Goal: Information Seeking & Learning: Check status

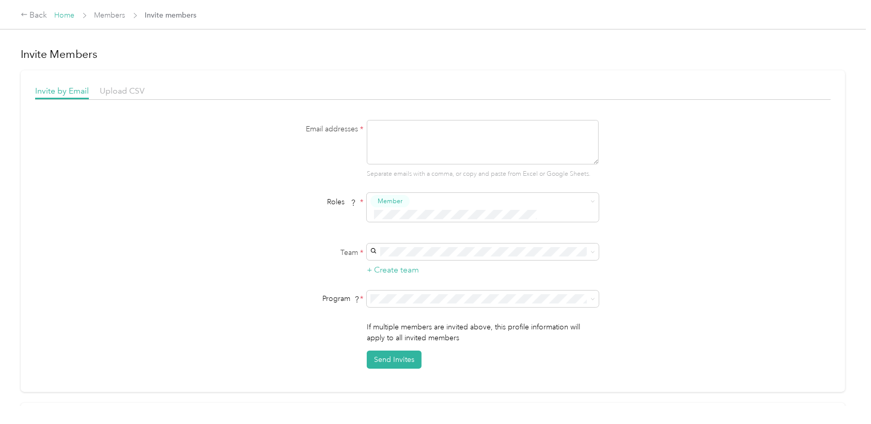
click at [73, 19] on link "Home" at bounding box center [65, 15] width 20 height 9
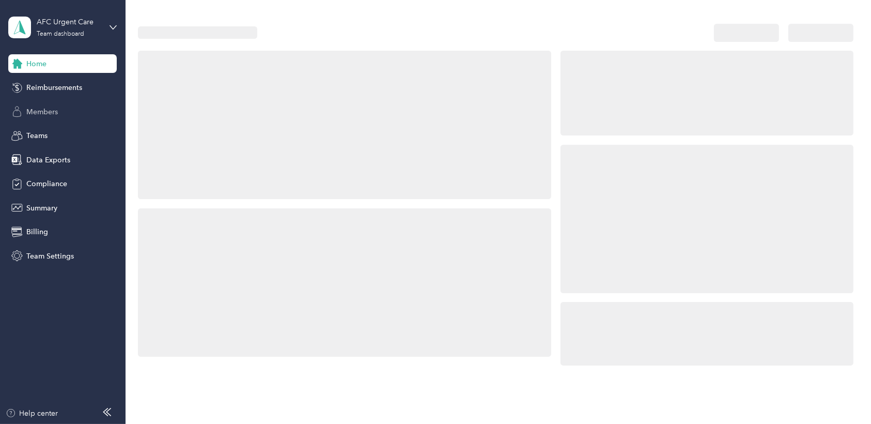
click at [50, 112] on span "Members" at bounding box center [42, 111] width 32 height 11
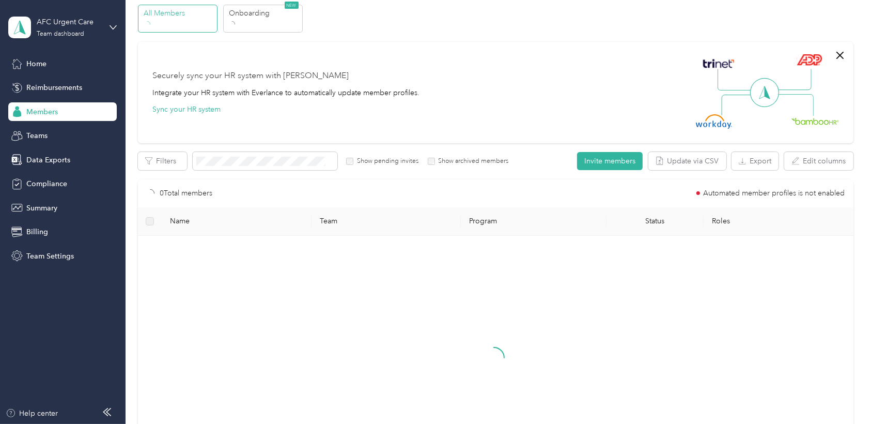
scroll to position [57, 0]
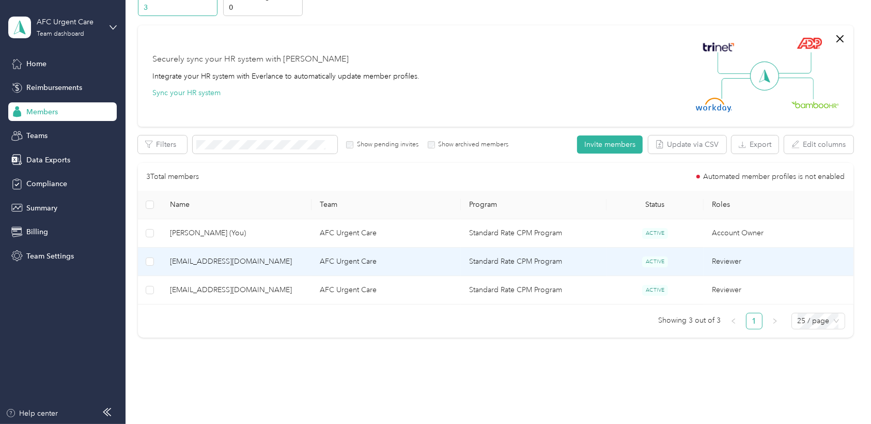
click at [627, 263] on td "ACTIVE" at bounding box center [654, 261] width 97 height 28
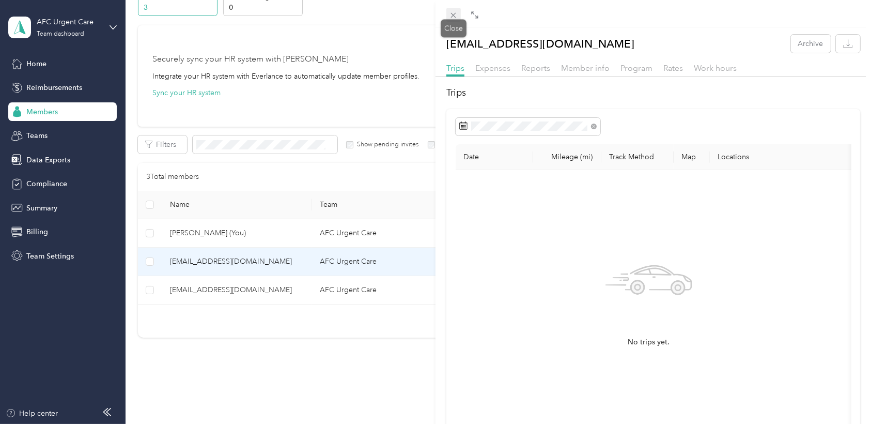
click at [456, 19] on icon at bounding box center [453, 15] width 9 height 9
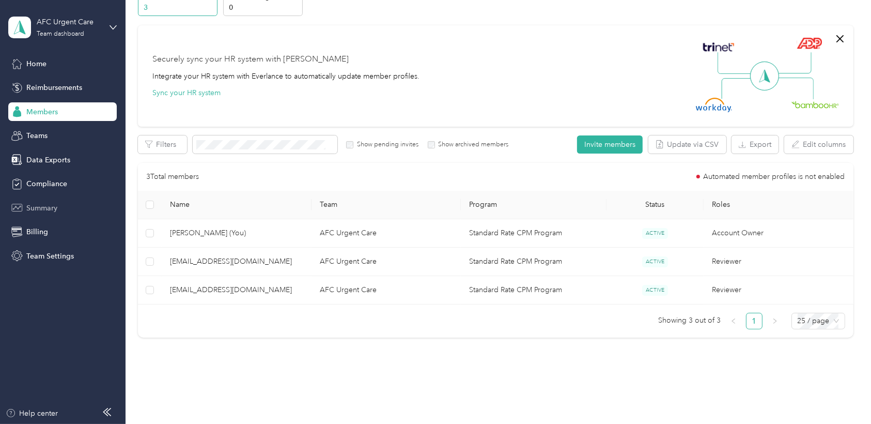
click at [61, 211] on div "Summary" at bounding box center [62, 207] width 108 height 19
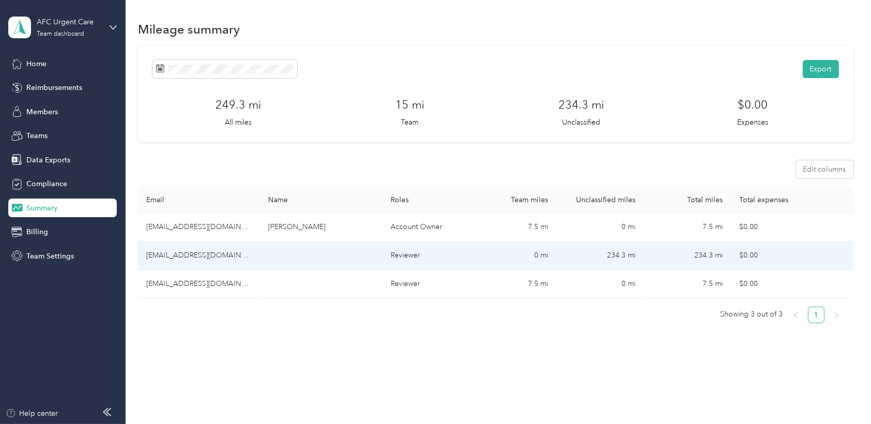
click at [607, 256] on td "234.3 mi" at bounding box center [599, 255] width 87 height 28
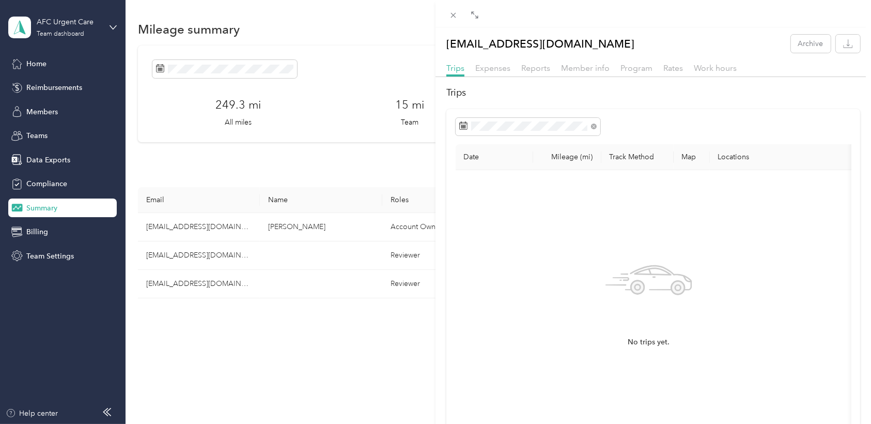
click at [633, 73] on div "Program" at bounding box center [636, 68] width 32 height 13
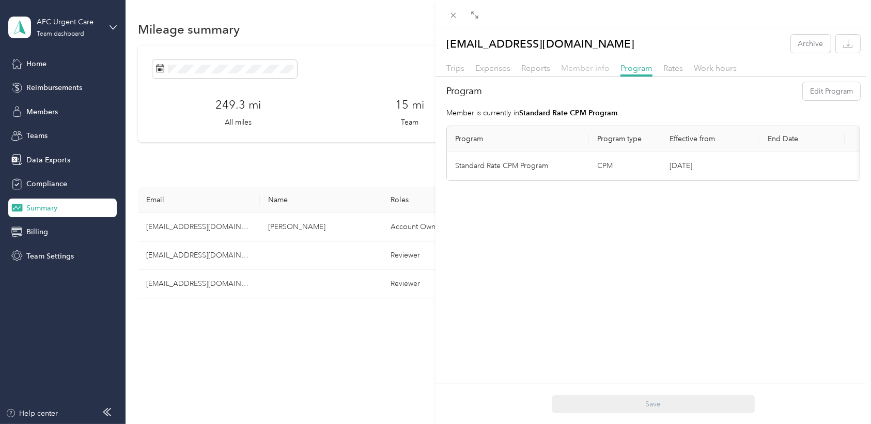
click at [579, 68] on span "Member info" at bounding box center [585, 68] width 49 height 10
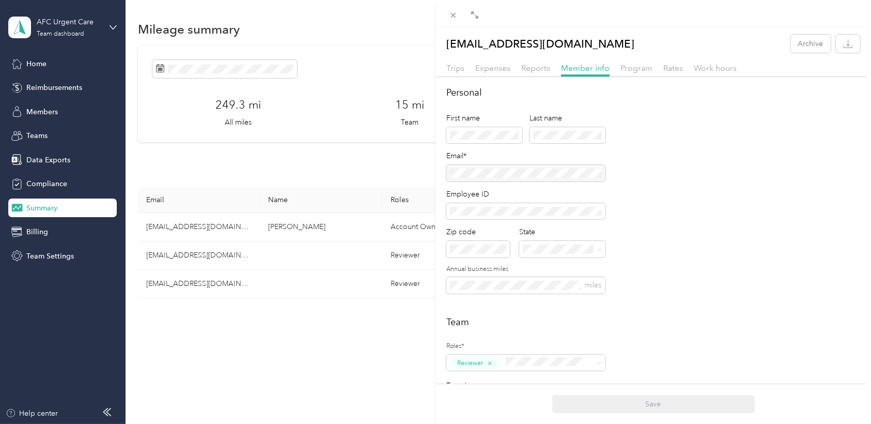
click at [358, 164] on div "[EMAIL_ADDRESS][DOMAIN_NAME] Archive Trips Expenses Reports Member info Program…" at bounding box center [435, 212] width 871 height 424
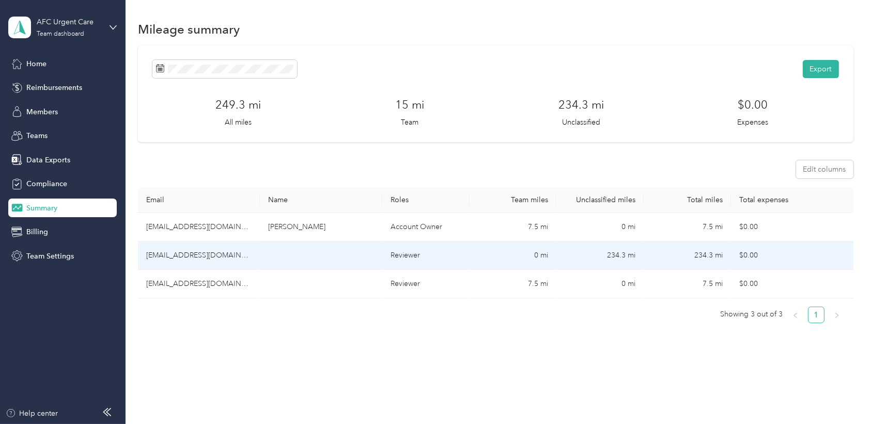
click at [202, 253] on td "[EMAIL_ADDRESS][DOMAIN_NAME]" at bounding box center [199, 255] width 122 height 28
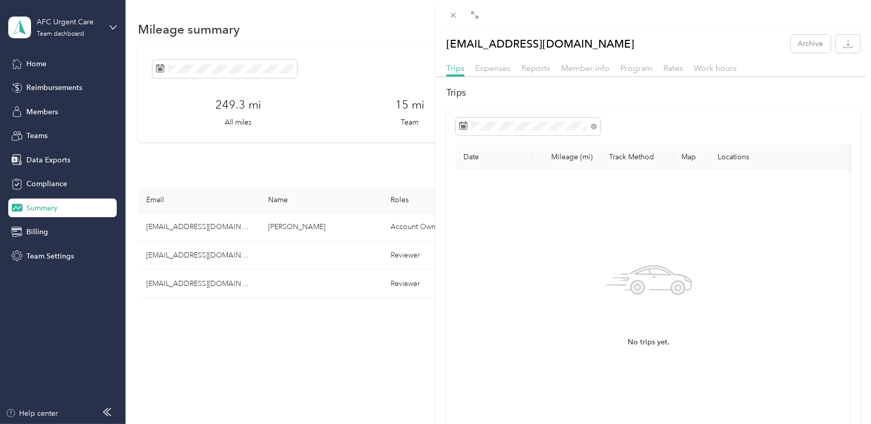
click at [284, 182] on div "[EMAIL_ADDRESS][DOMAIN_NAME] Archive Trips Expenses Reports Member info Program…" at bounding box center [435, 212] width 871 height 424
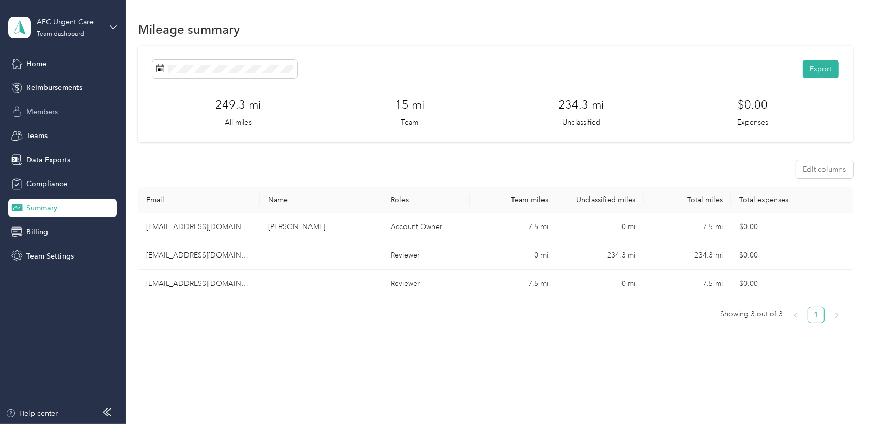
click at [69, 114] on div "Members" at bounding box center [62, 111] width 108 height 19
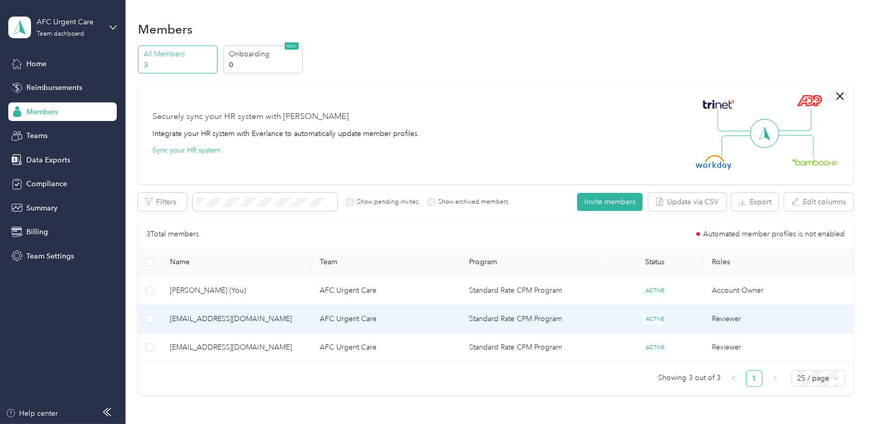
click at [205, 322] on span "[EMAIL_ADDRESS][DOMAIN_NAME]" at bounding box center [236, 318] width 133 height 11
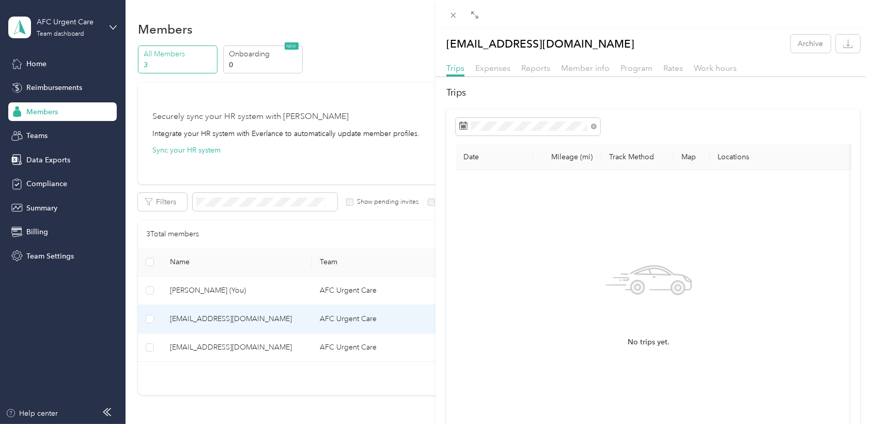
click at [153, 322] on div "[EMAIL_ADDRESS][DOMAIN_NAME] Archive Trips Expenses Reports Member info Program…" at bounding box center [435, 212] width 871 height 424
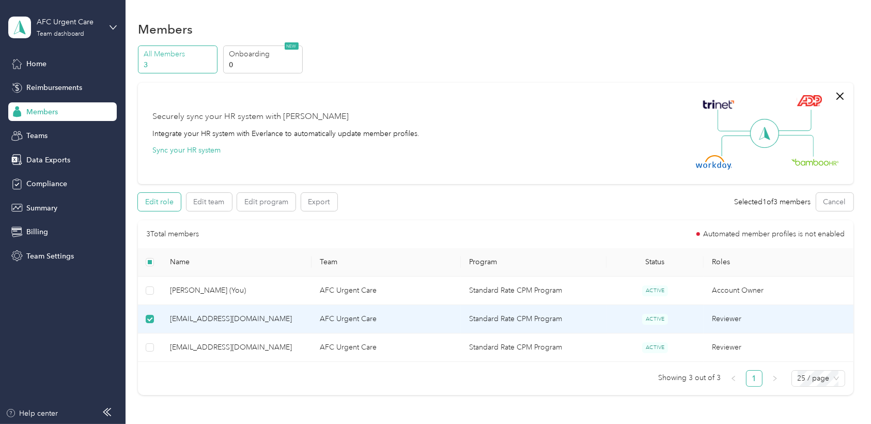
click at [158, 203] on button "Edit role" at bounding box center [159, 202] width 43 height 18
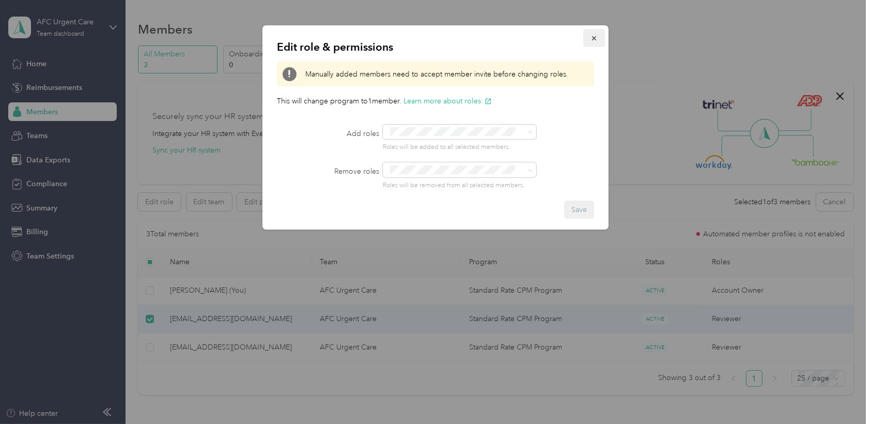
click at [592, 41] on icon "button" at bounding box center [593, 38] width 7 height 7
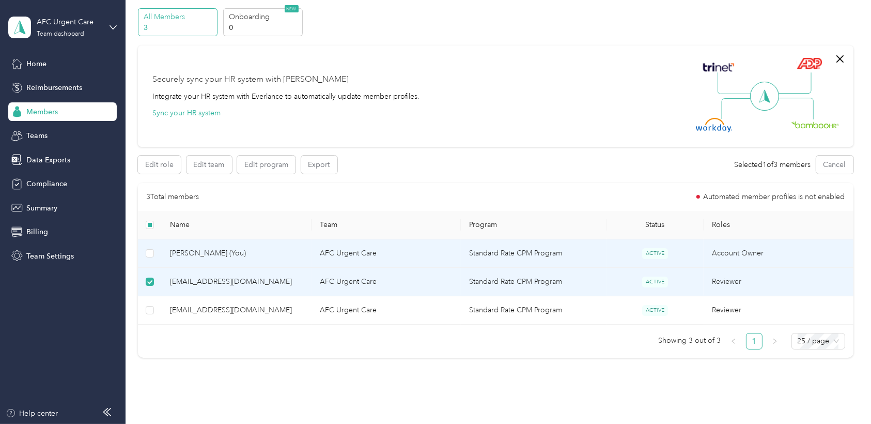
scroll to position [57, 0]
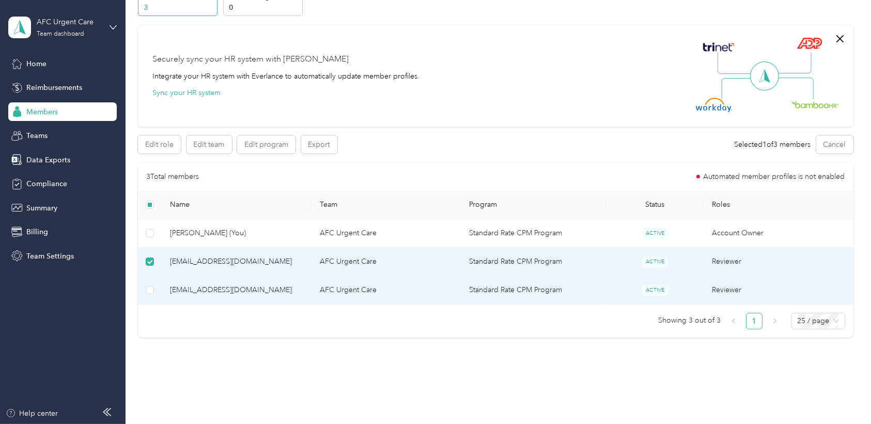
click at [341, 289] on td "AFC Urgent Care" at bounding box center [385, 290] width 149 height 28
click at [523, 291] on td "Standard Rate CPM Program" at bounding box center [534, 290] width 146 height 28
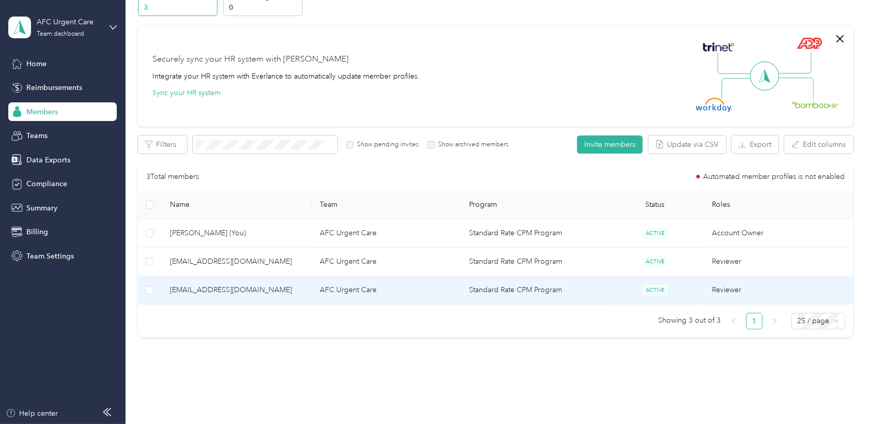
click at [503, 290] on td "Standard Rate CPM Program" at bounding box center [534, 290] width 146 height 28
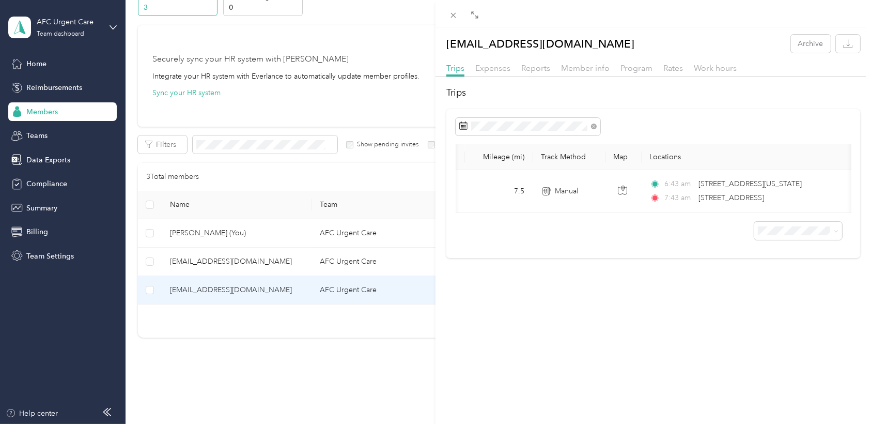
scroll to position [0, 65]
click at [349, 259] on div "[EMAIL_ADDRESS][DOMAIN_NAME] Archive Trips Expenses Reports Member info Program…" at bounding box center [435, 212] width 871 height 424
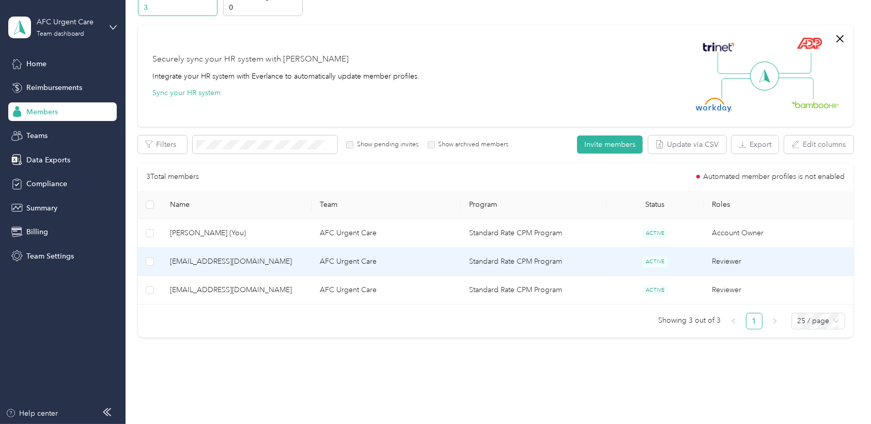
click at [360, 255] on td "AFC Urgent Care" at bounding box center [385, 261] width 149 height 28
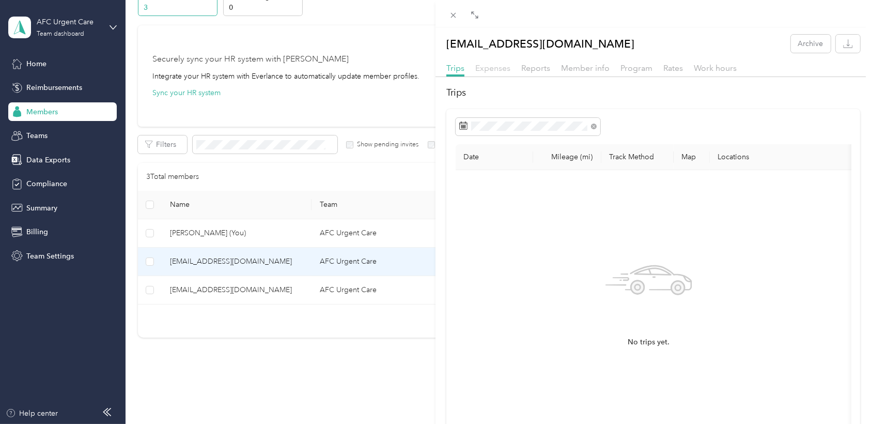
click at [491, 70] on span "Expenses" at bounding box center [492, 68] width 35 height 10
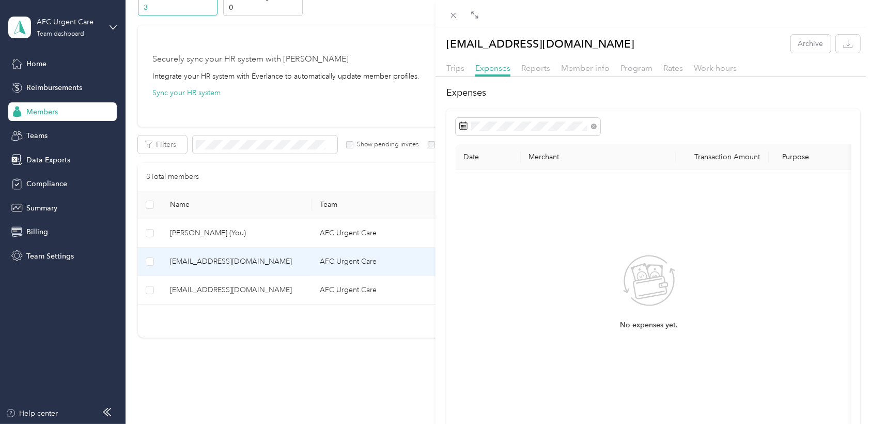
click at [339, 286] on div "[EMAIL_ADDRESS][DOMAIN_NAME] Archive Trips Expenses Reports Member info Program…" at bounding box center [435, 212] width 871 height 424
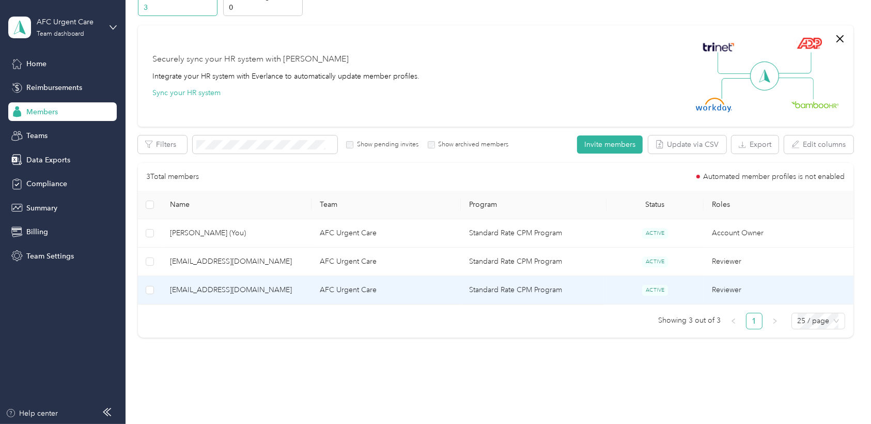
click at [339, 290] on td "AFC Urgent Care" at bounding box center [385, 290] width 149 height 28
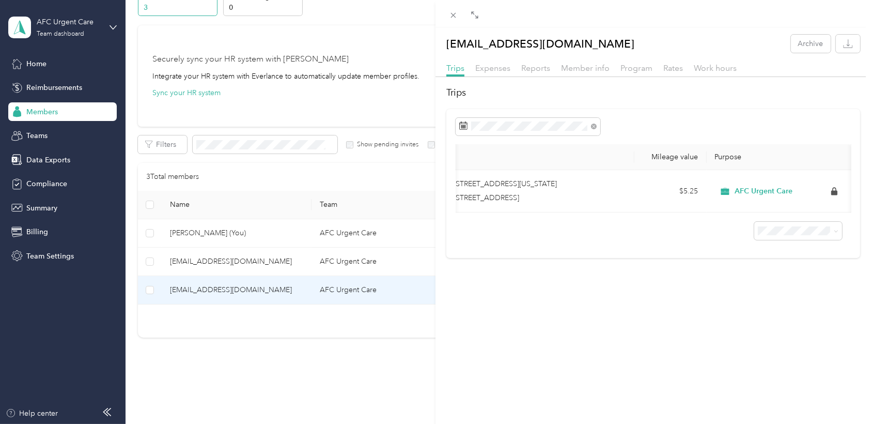
scroll to position [0, 321]
click at [676, 71] on span "Rates" at bounding box center [673, 68] width 20 height 10
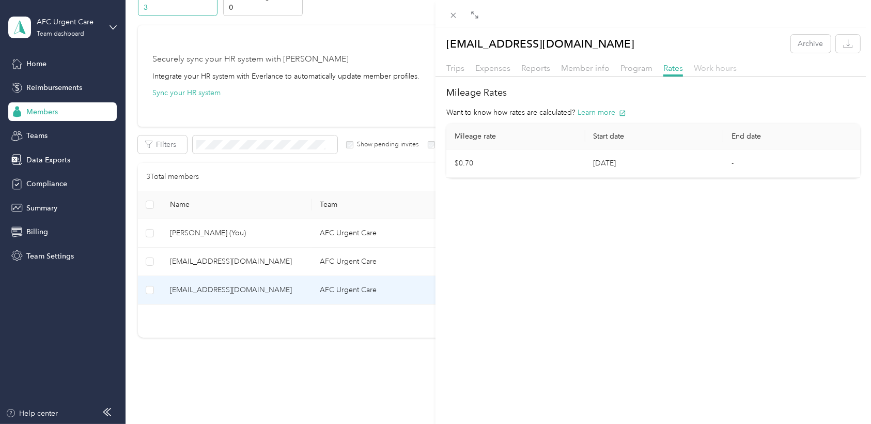
click at [701, 69] on span "Work hours" at bounding box center [715, 68] width 43 height 10
click at [457, 69] on span "Trips" at bounding box center [455, 68] width 18 height 10
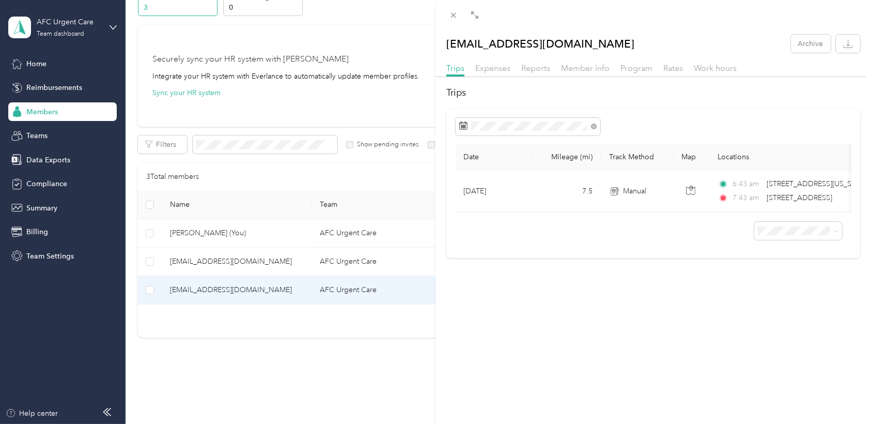
click at [340, 354] on div "[EMAIL_ADDRESS][DOMAIN_NAME] Archive Trips Expenses Reports Member info Program…" at bounding box center [435, 212] width 871 height 424
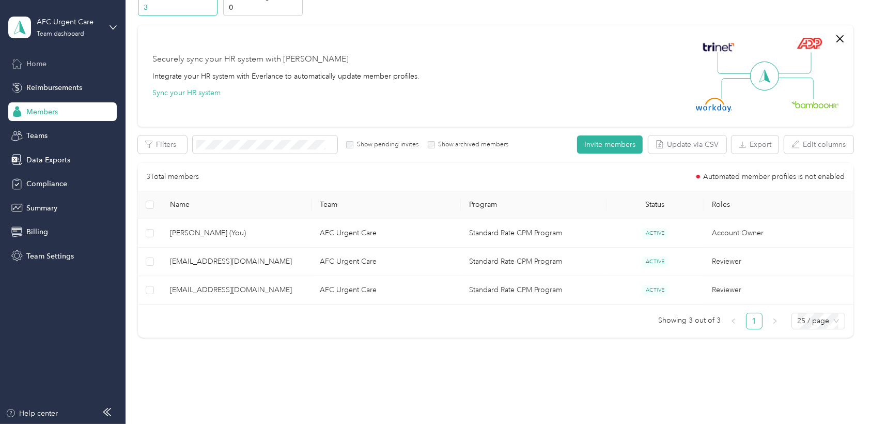
click at [64, 68] on div "Home" at bounding box center [62, 63] width 108 height 19
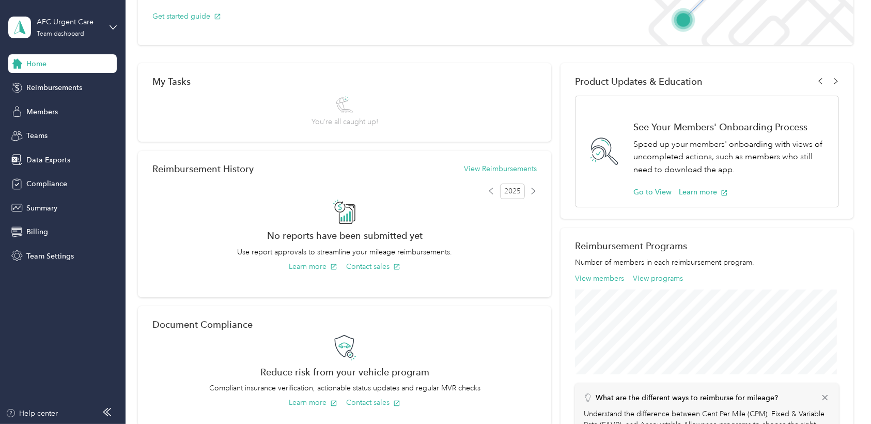
scroll to position [57, 0]
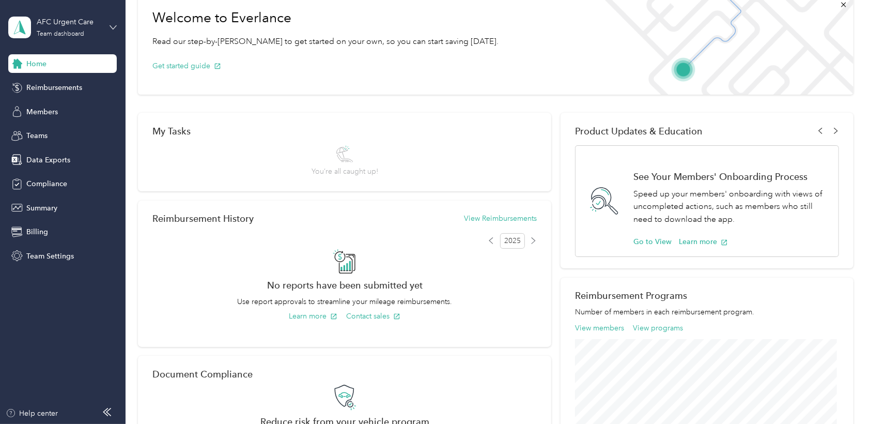
click at [112, 26] on icon at bounding box center [113, 27] width 7 height 7
click at [74, 103] on div "Personal dashboard" at bounding box center [50, 108] width 65 height 11
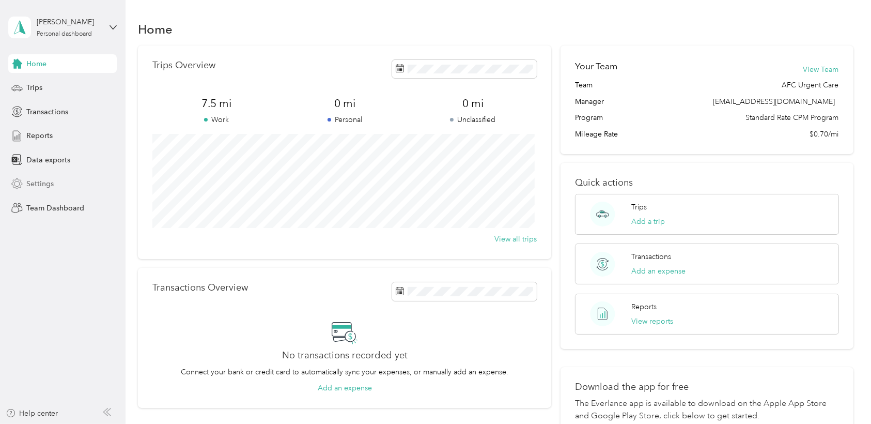
click at [46, 188] on span "Settings" at bounding box center [39, 183] width 27 height 11
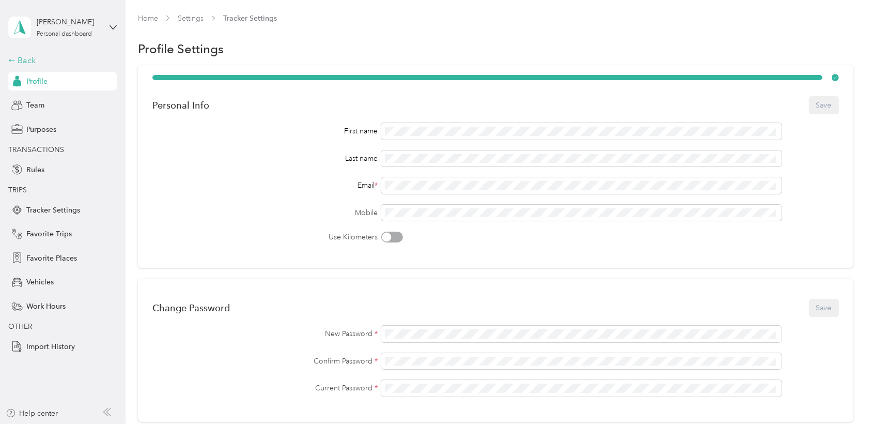
click at [25, 60] on div "Back" at bounding box center [59, 60] width 103 height 12
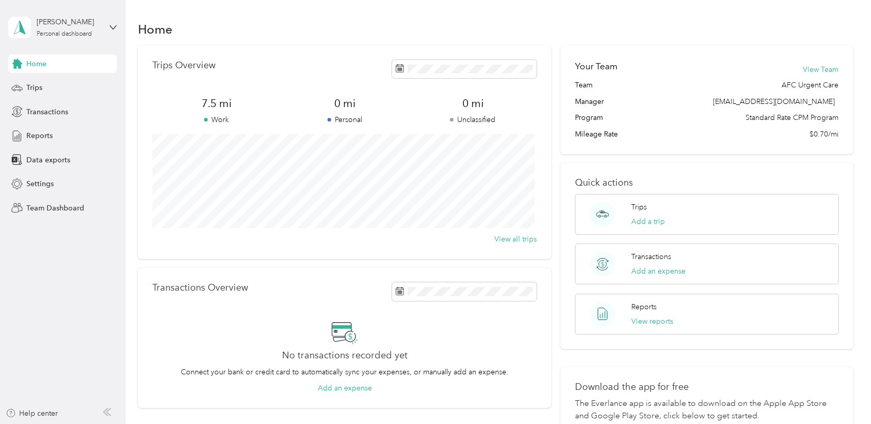
click at [119, 27] on aside "[PERSON_NAME] Personal dashboard Home Trips Transactions Reports Data exports S…" at bounding box center [63, 212] width 126 height 424
click at [108, 415] on icon at bounding box center [107, 412] width 8 height 8
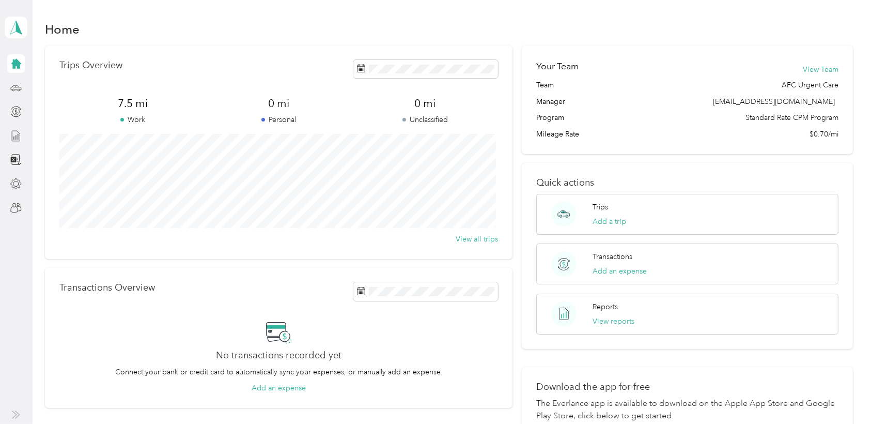
click at [12, 415] on icon at bounding box center [16, 414] width 8 height 8
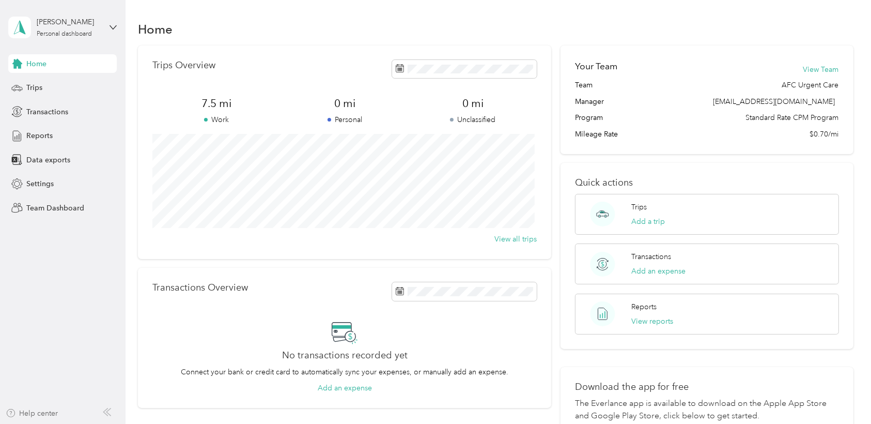
click at [22, 415] on div "Help center" at bounding box center [32, 413] width 53 height 11
click at [105, 27] on div "[PERSON_NAME] Personal dashboard" at bounding box center [62, 27] width 108 height 36
click at [97, 89] on div "Team dashboard" at bounding box center [116, 85] width 203 height 18
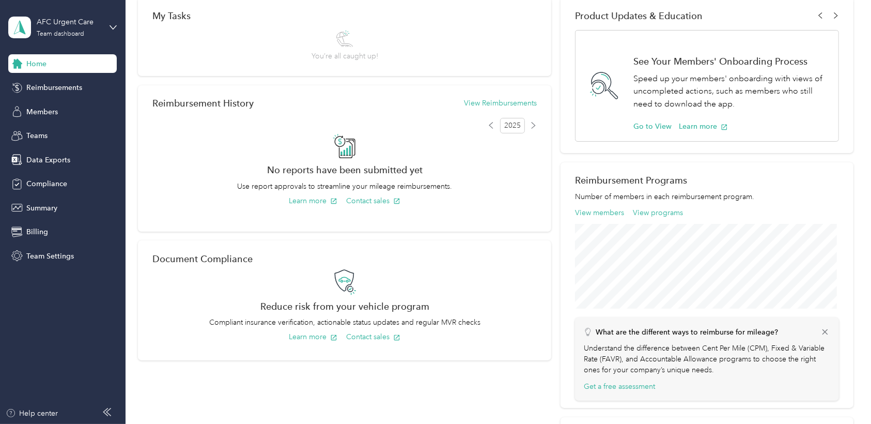
scroll to position [172, 0]
click at [61, 115] on div "Members" at bounding box center [62, 111] width 108 height 19
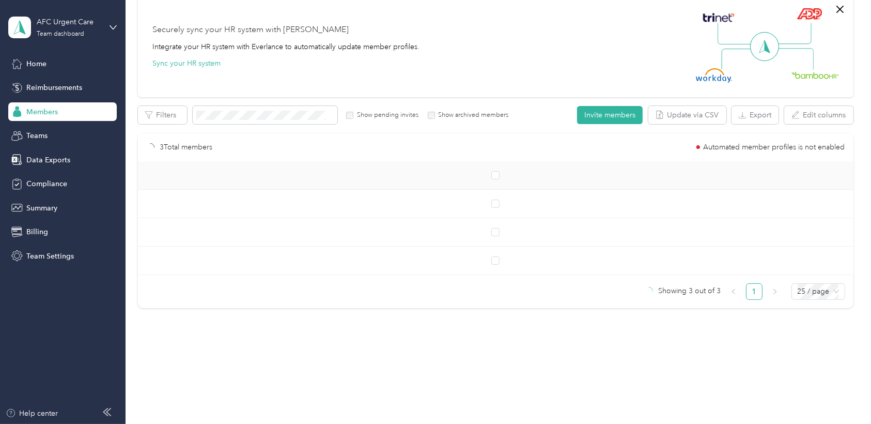
scroll to position [86, 0]
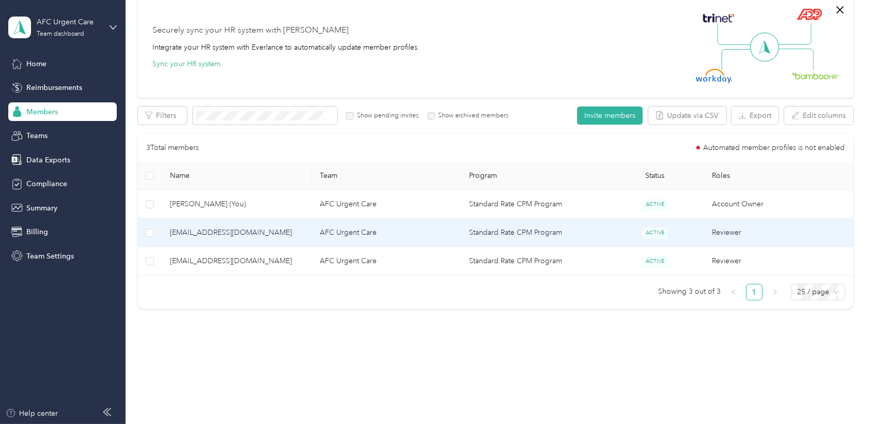
click at [335, 230] on td "AFC Urgent Care" at bounding box center [385, 233] width 149 height 28
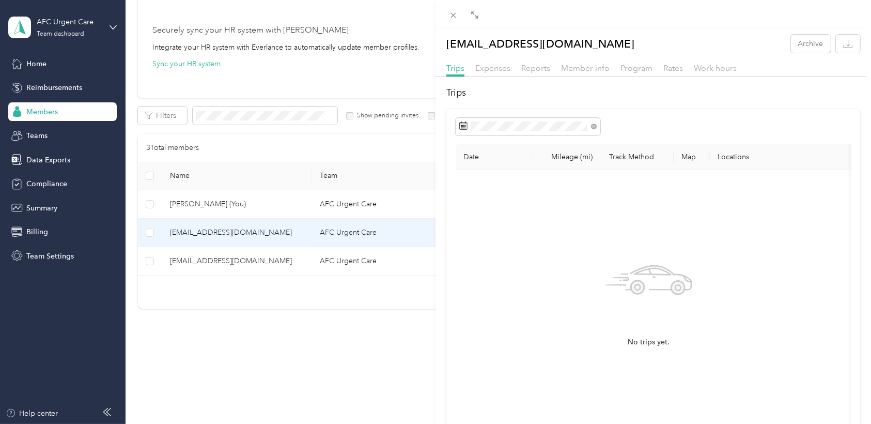
click at [335, 261] on div "[EMAIL_ADDRESS][DOMAIN_NAME] Archive Trips Expenses Reports Member info Program…" at bounding box center [435, 212] width 871 height 424
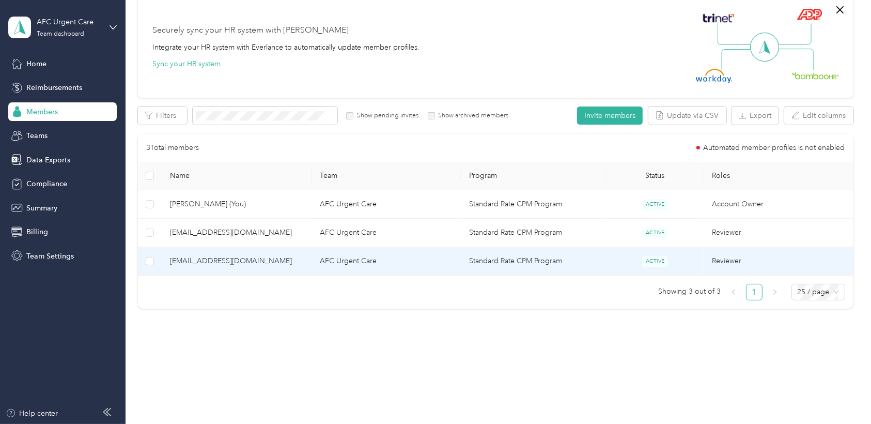
click at [338, 262] on td "AFC Urgent Care" at bounding box center [385, 261] width 149 height 28
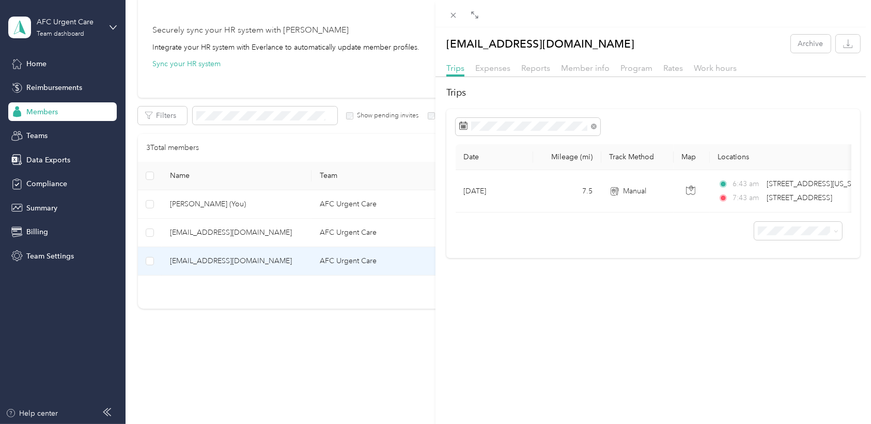
drag, startPoint x: 338, startPoint y: 262, endPoint x: 321, endPoint y: 232, distance: 34.9
click at [321, 232] on div "[EMAIL_ADDRESS][DOMAIN_NAME] Archive Trips Expenses Reports Member info Program…" at bounding box center [435, 212] width 871 height 424
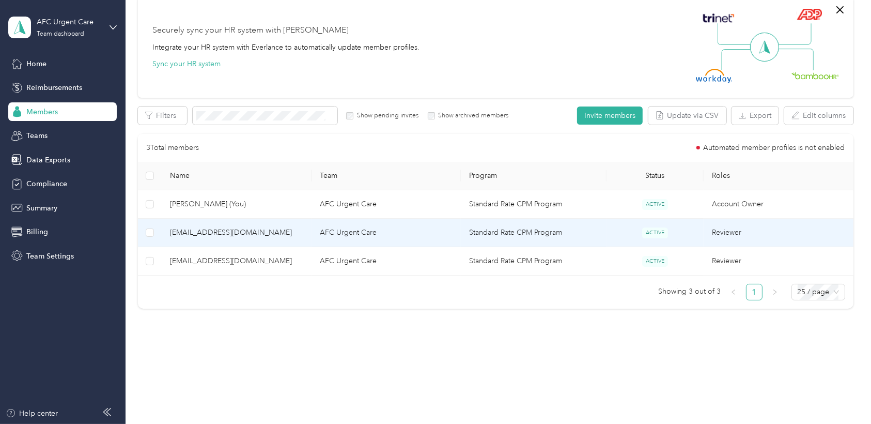
click at [323, 233] on td "AFC Urgent Care" at bounding box center [385, 233] width 149 height 28
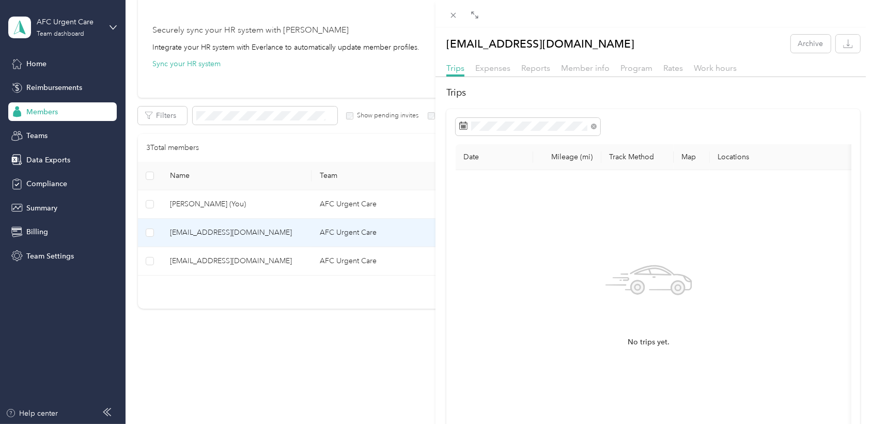
click at [64, 205] on div "[EMAIL_ADDRESS][DOMAIN_NAME] Archive Trips Expenses Reports Member info Program…" at bounding box center [435, 212] width 871 height 424
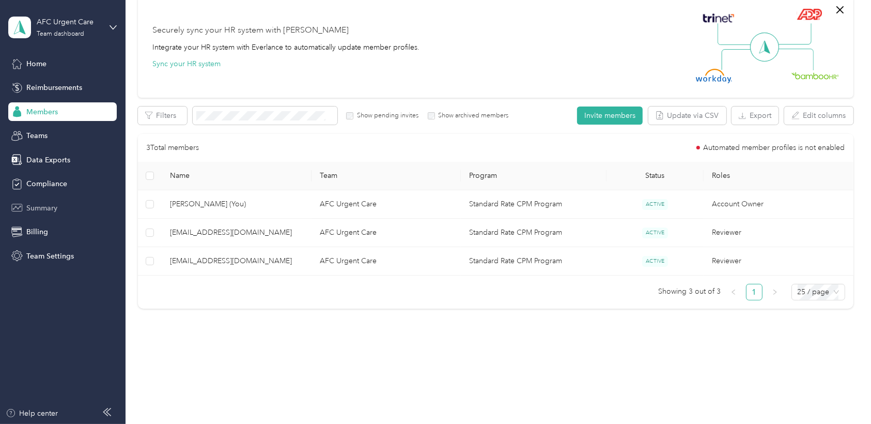
click at [54, 206] on span "Summary" at bounding box center [41, 207] width 31 height 11
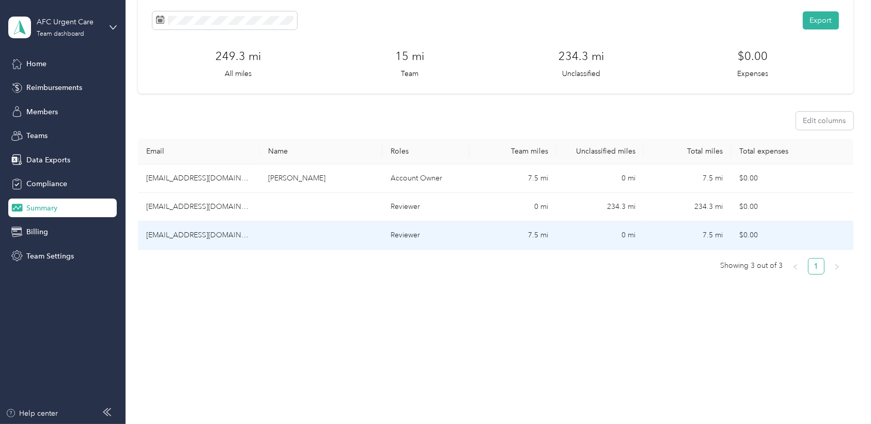
scroll to position [57, 0]
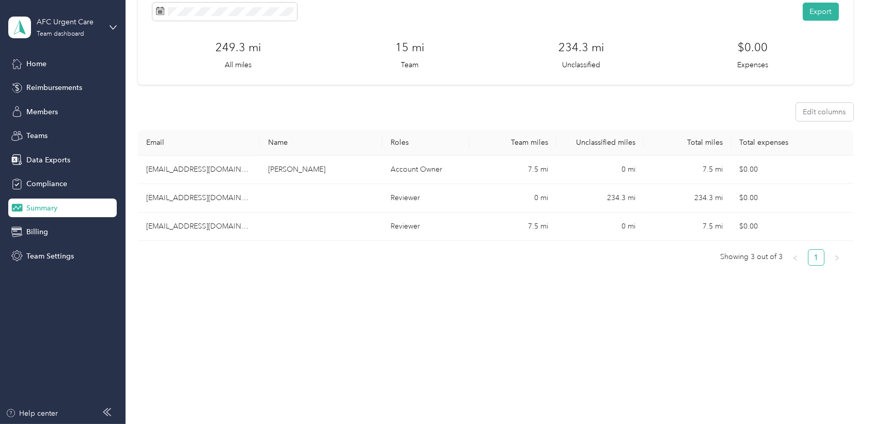
click at [107, 26] on div "AFC Urgent Care Team dashboard" at bounding box center [62, 27] width 108 height 36
click at [56, 105] on div "Personal dashboard" at bounding box center [50, 108] width 65 height 11
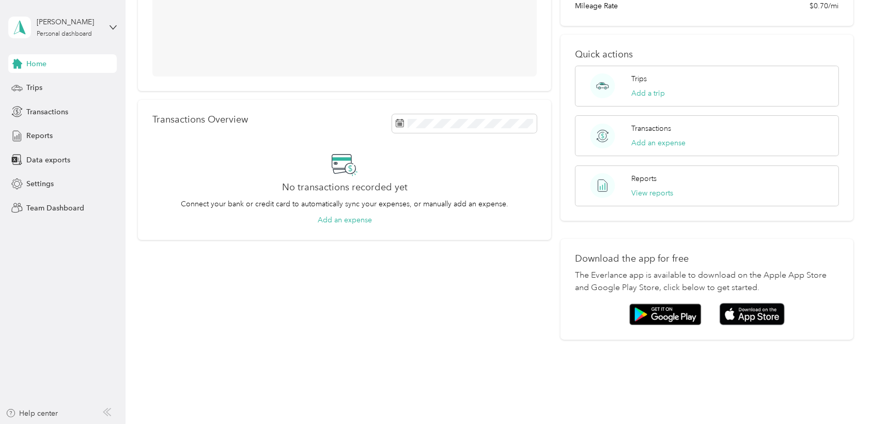
scroll to position [150, 0]
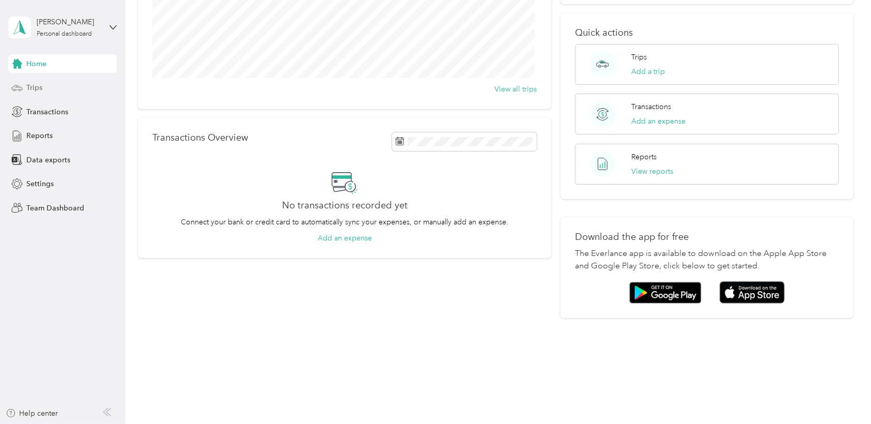
click at [52, 91] on div "Trips" at bounding box center [62, 88] width 108 height 19
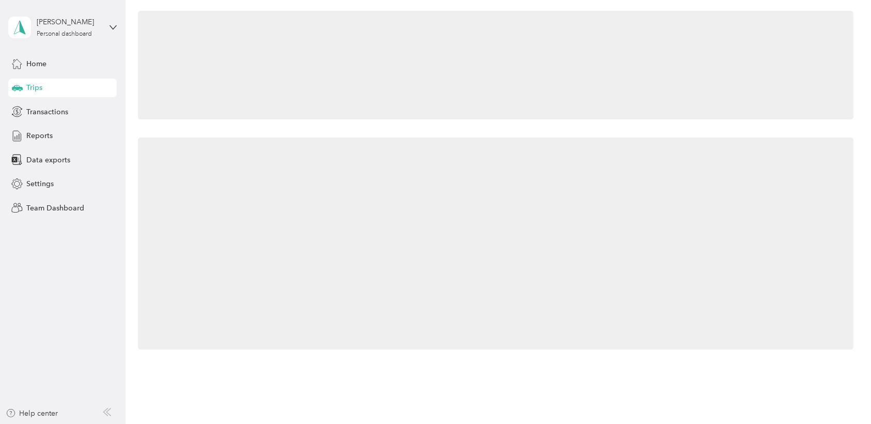
scroll to position [61, 0]
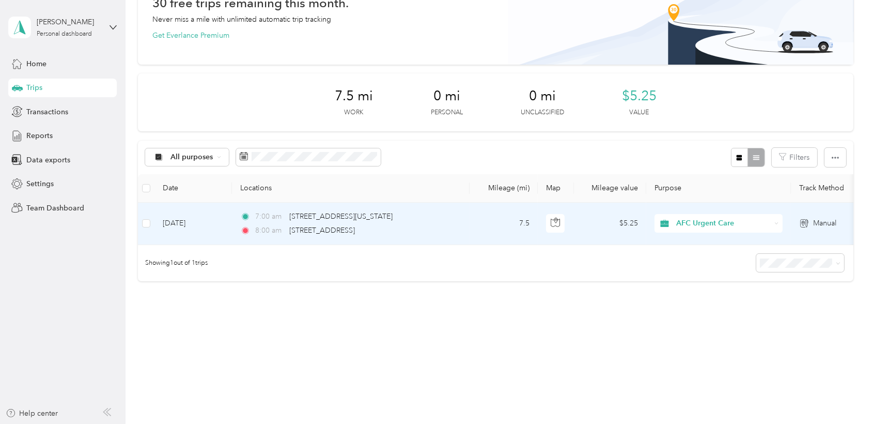
click at [284, 211] on span "7:00 am" at bounding box center [269, 216] width 29 height 11
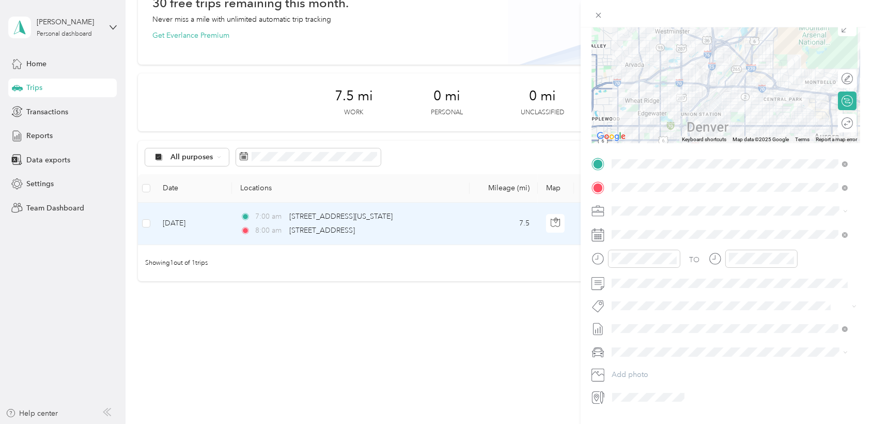
scroll to position [119, 0]
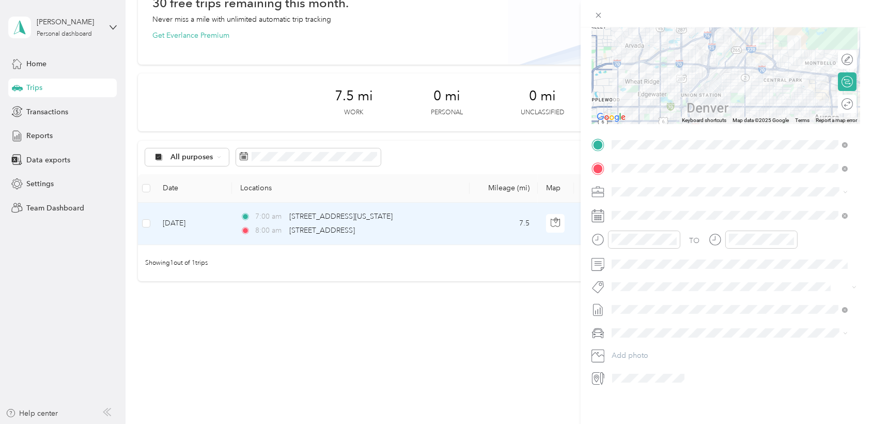
click at [411, 329] on div "Trip details Save This trip cannot be edited because it is either under review,…" at bounding box center [435, 212] width 871 height 424
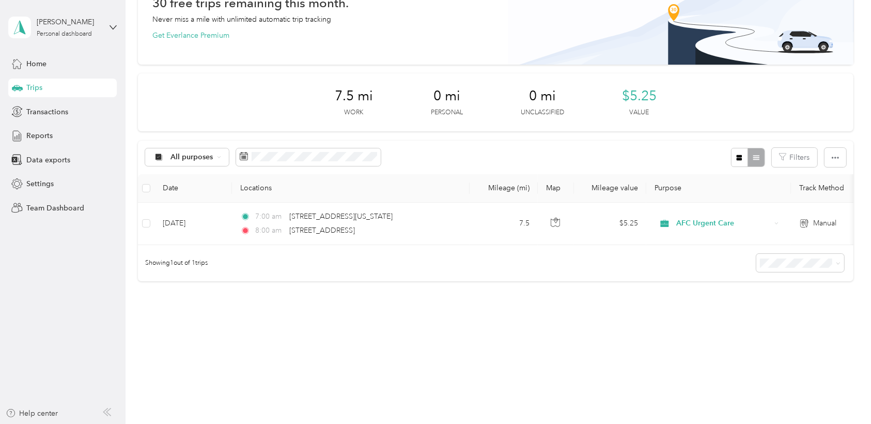
click at [107, 29] on div "[PERSON_NAME] Personal dashboard" at bounding box center [62, 27] width 108 height 36
click at [77, 86] on div "Team dashboard" at bounding box center [116, 85] width 203 height 18
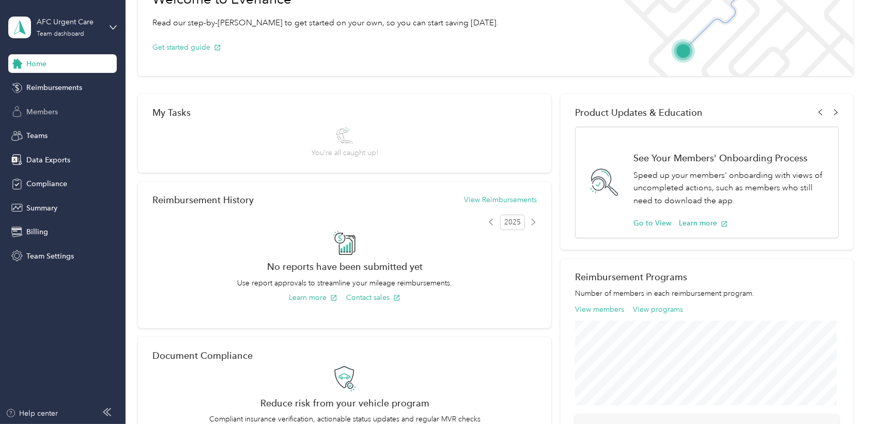
click at [69, 111] on div "Members" at bounding box center [62, 111] width 108 height 19
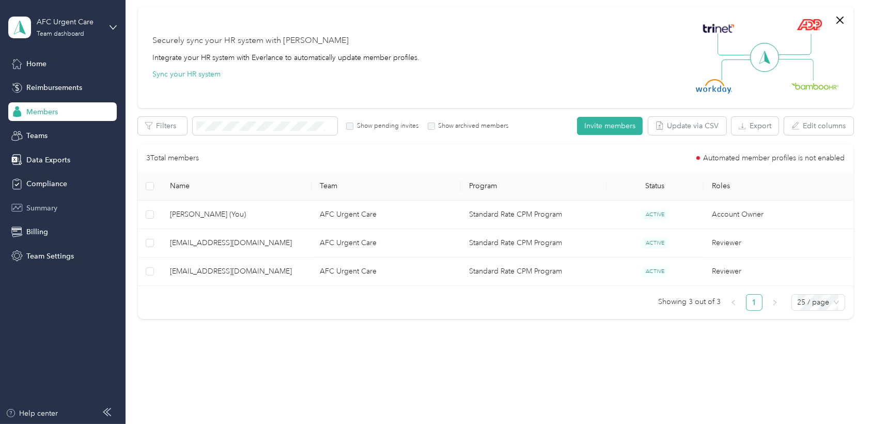
click at [36, 202] on span "Summary" at bounding box center [41, 207] width 31 height 11
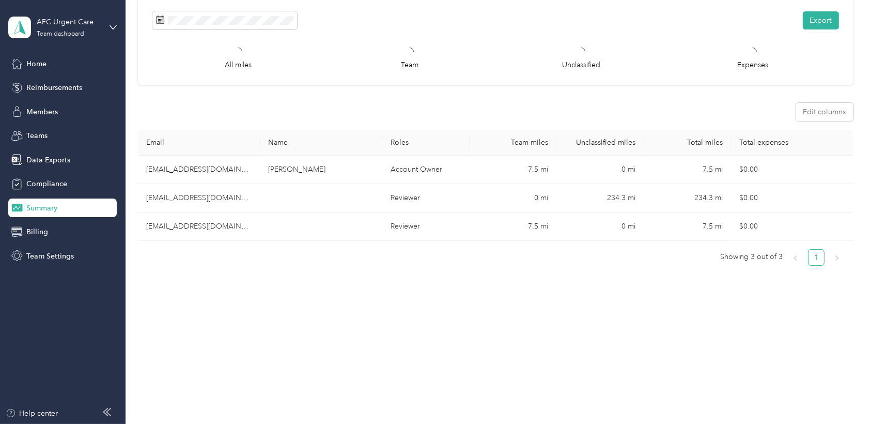
scroll to position [57, 0]
